Goal: Task Accomplishment & Management: Manage account settings

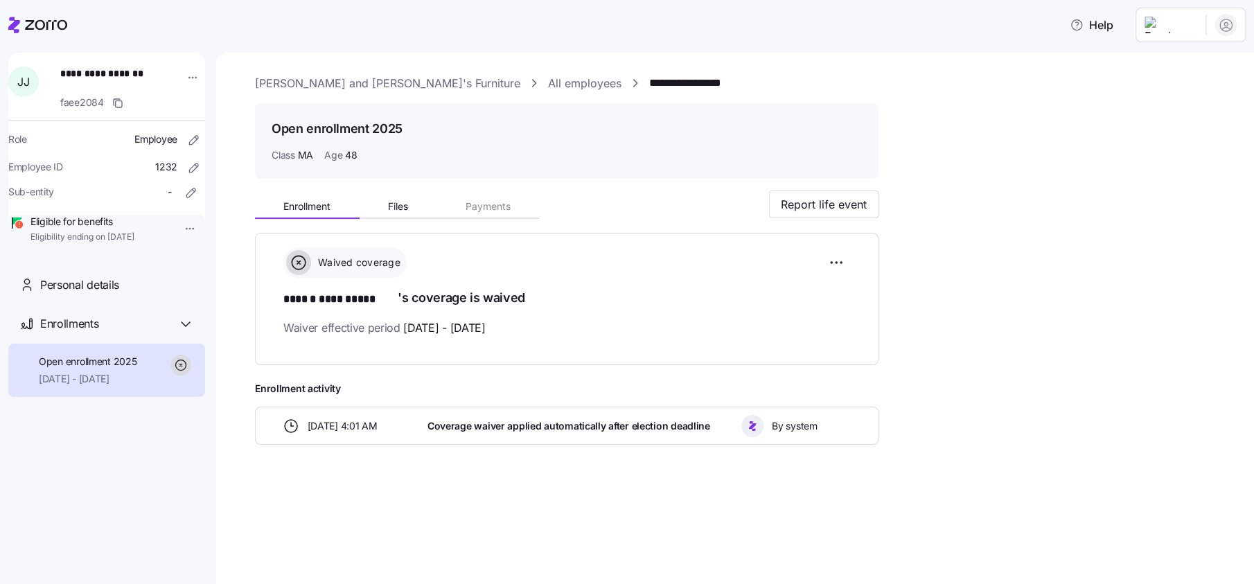
click at [36, 29] on icon at bounding box center [37, 25] width 59 height 17
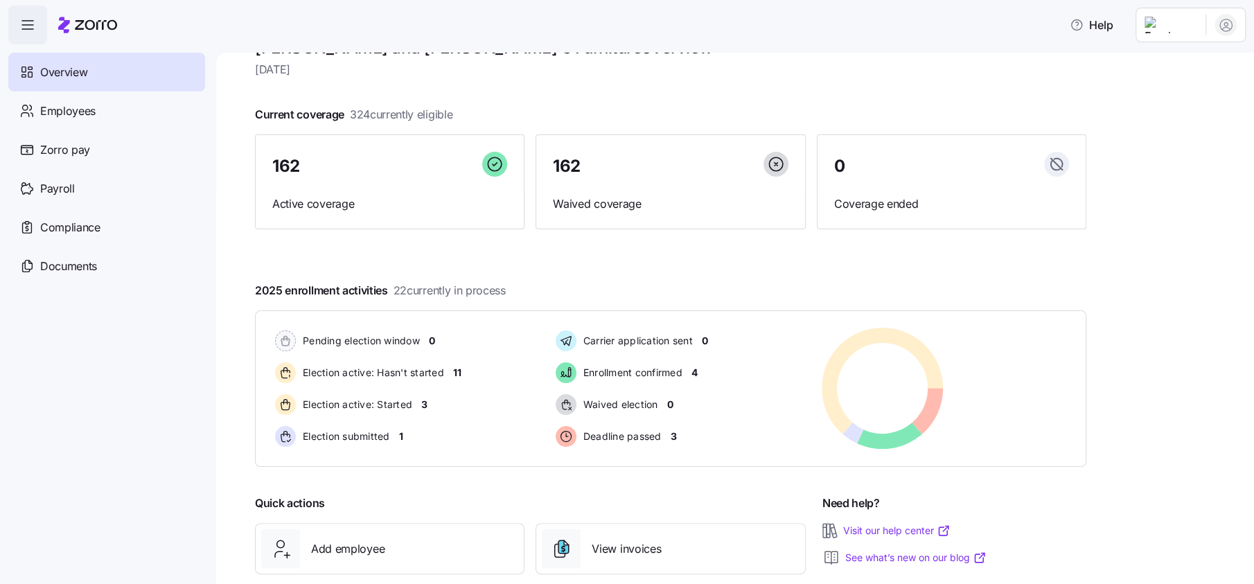
scroll to position [86, 0]
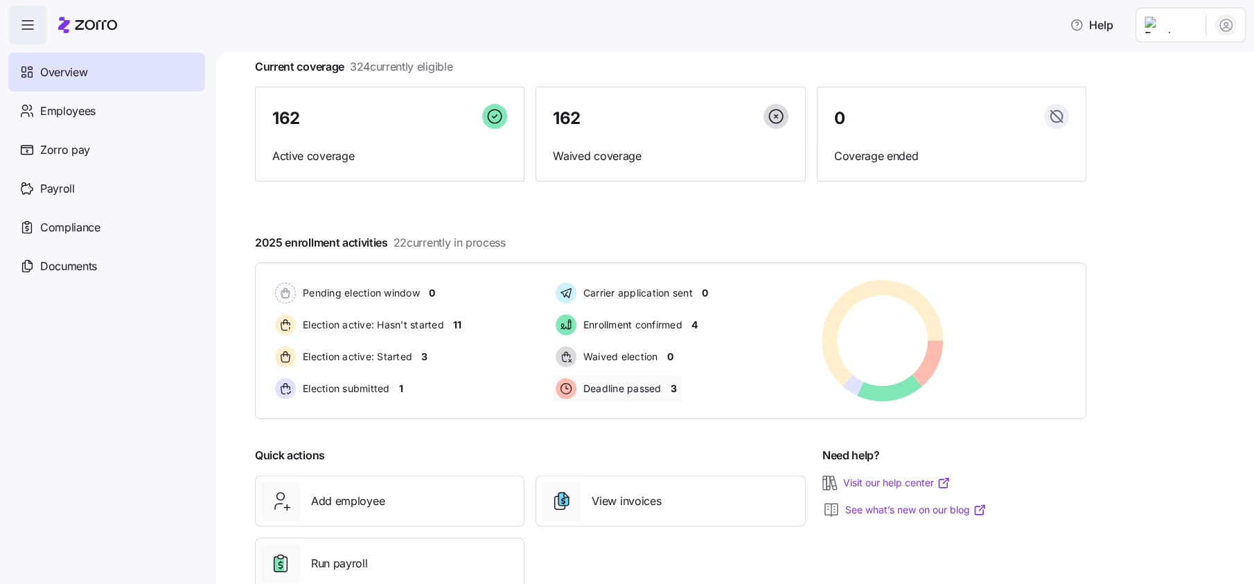
click at [676, 388] on span "3" at bounding box center [673, 389] width 6 height 14
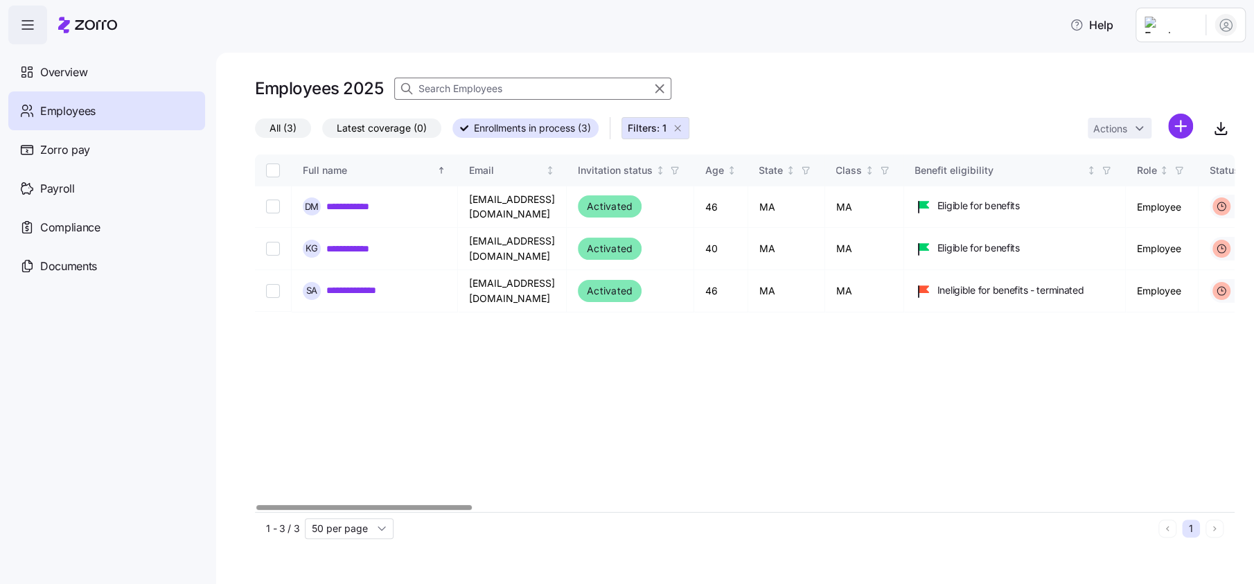
click at [256, 505] on div at bounding box center [363, 507] width 215 height 5
click at [58, 67] on span "Overview" at bounding box center [63, 72] width 47 height 17
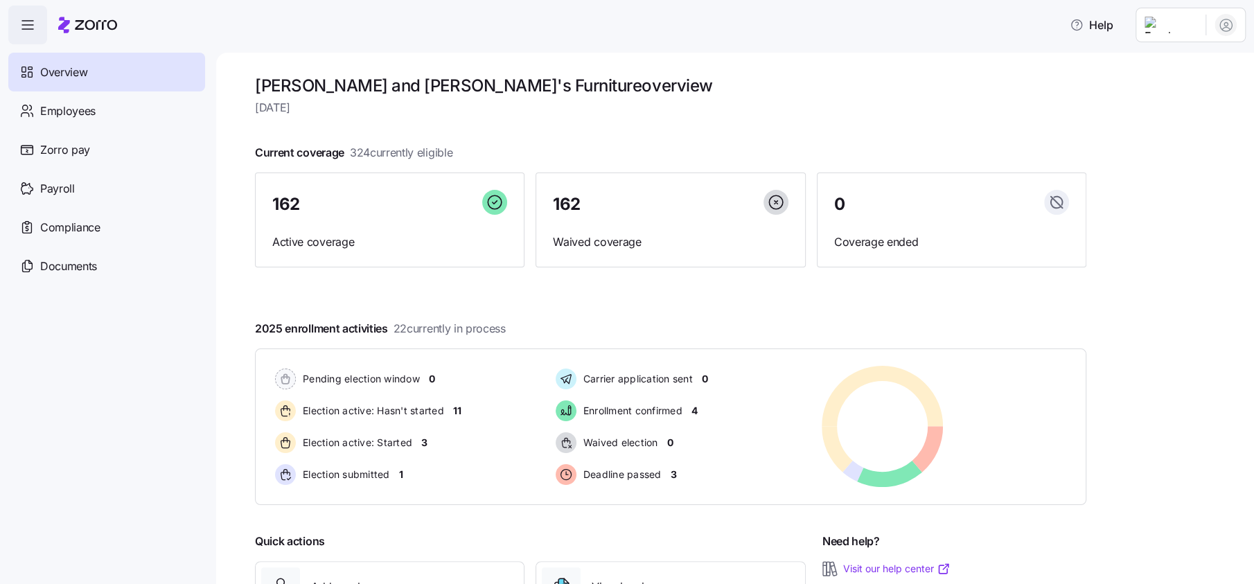
click at [1188, 24] on html "Help Overview Employees Zorro pay Payroll Compliance Documents [PERSON_NAME] an…" at bounding box center [627, 288] width 1254 height 576
click at [1170, 139] on div "Log out" at bounding box center [1170, 140] width 54 height 15
